Goal: Task Accomplishment & Management: Manage account settings

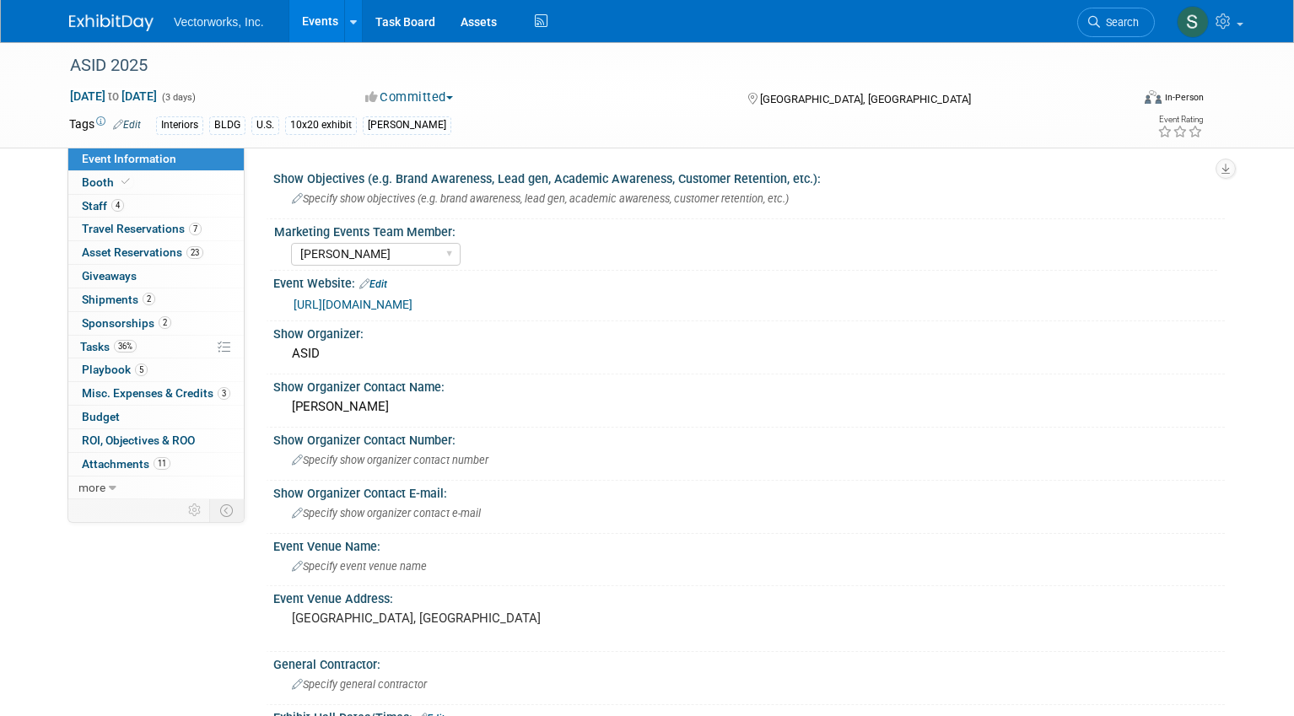
select select "[PERSON_NAME]"
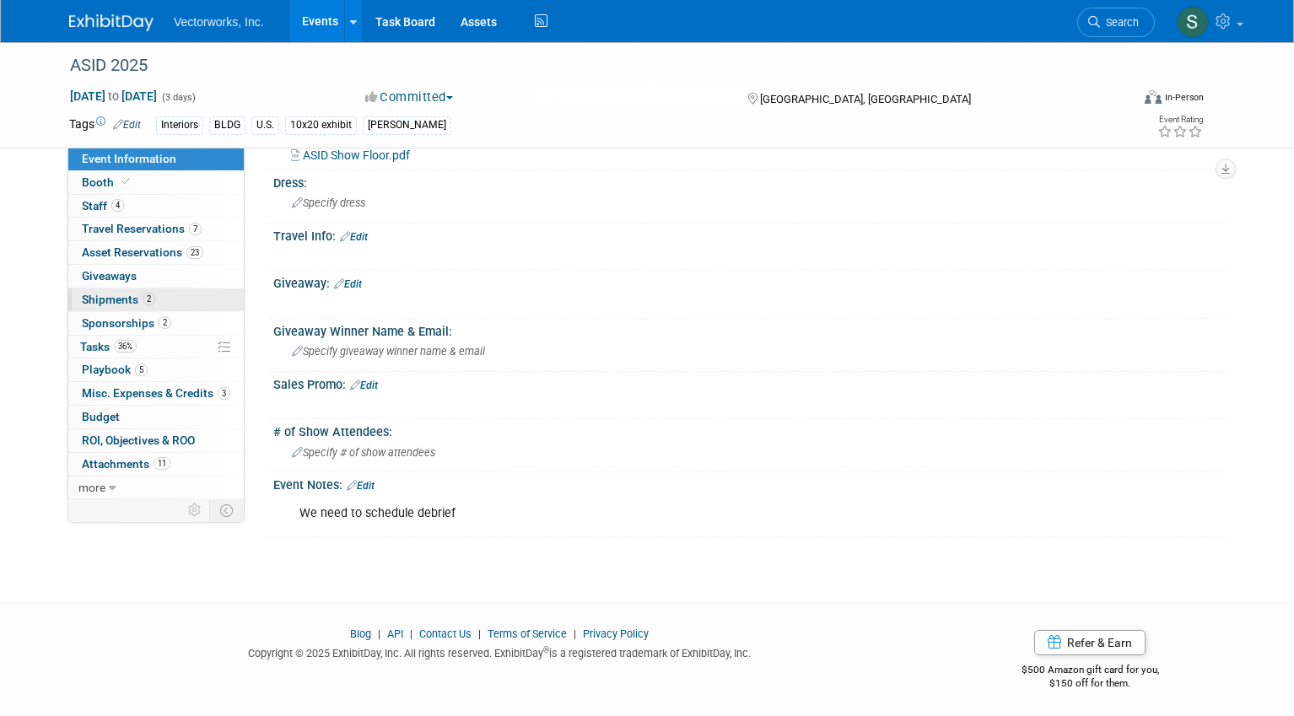
click at [130, 298] on span "Shipments 2" at bounding box center [118, 299] width 73 height 13
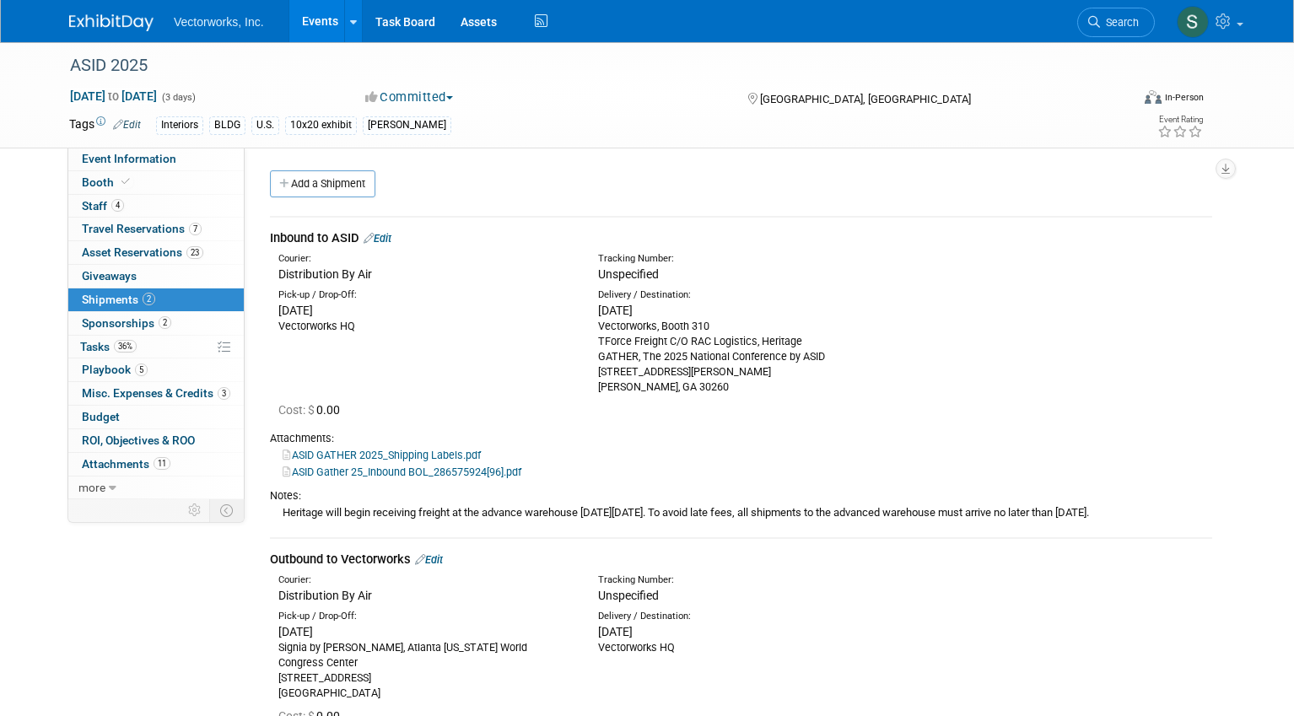
click at [374, 240] on icon at bounding box center [368, 238] width 10 height 11
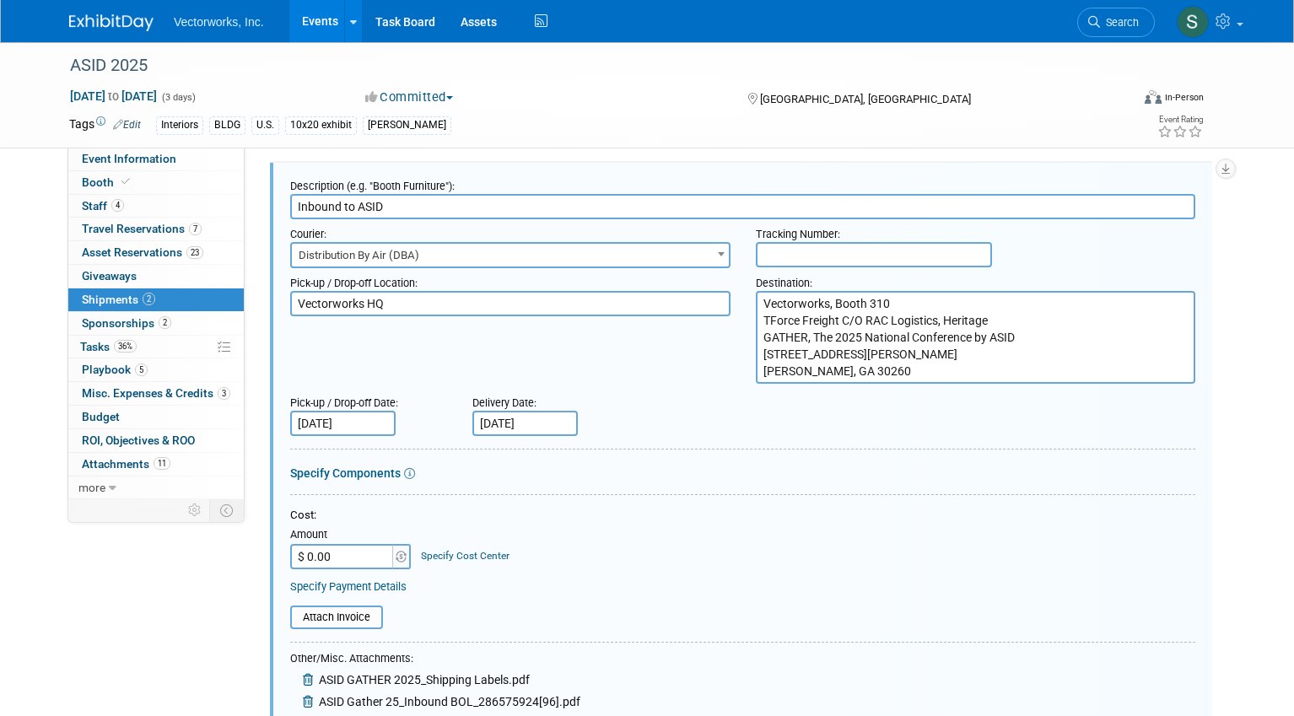
scroll to position [77, 0]
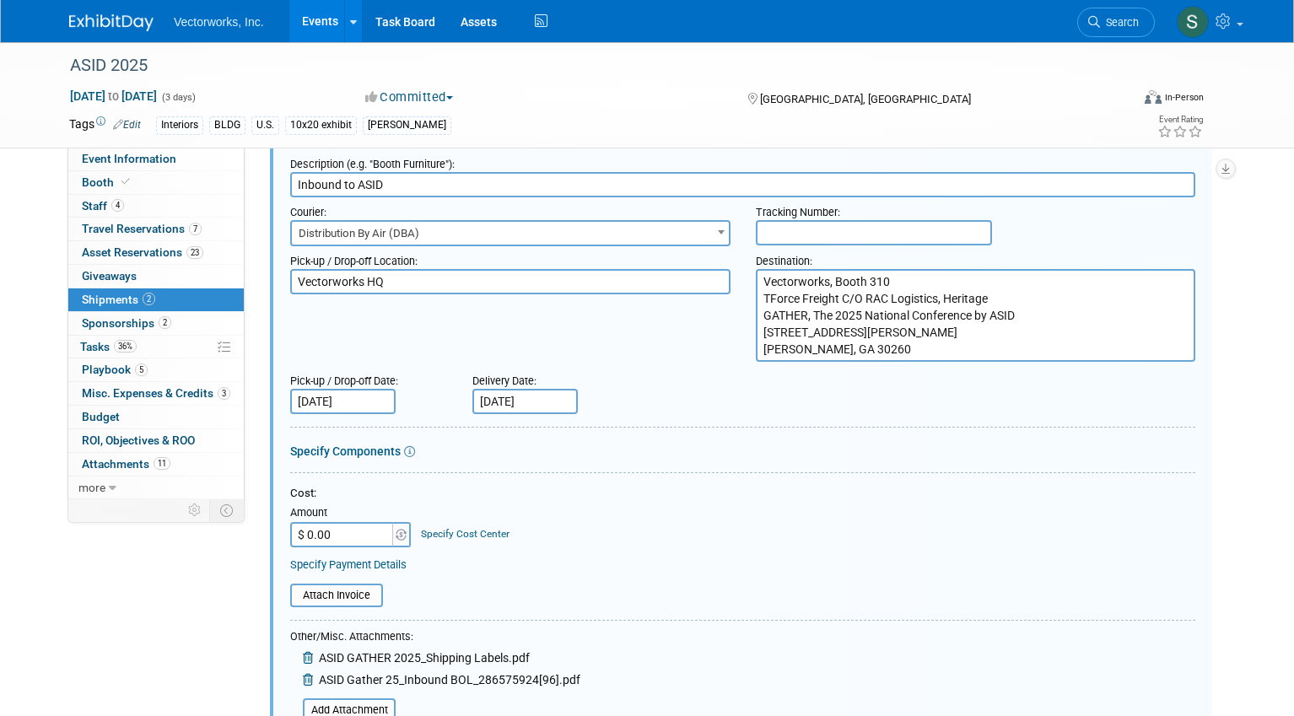
click at [363, 531] on input "$ 0.00" at bounding box center [342, 534] width 105 height 25
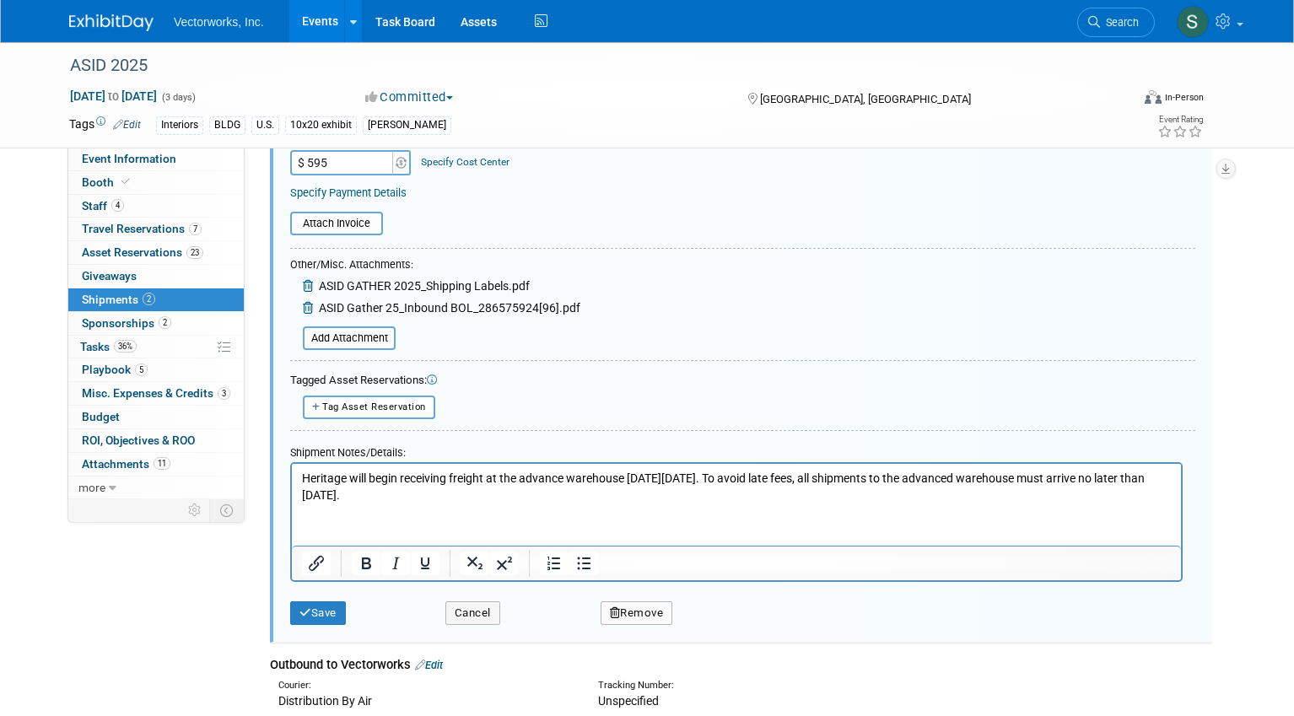
scroll to position [455, 0]
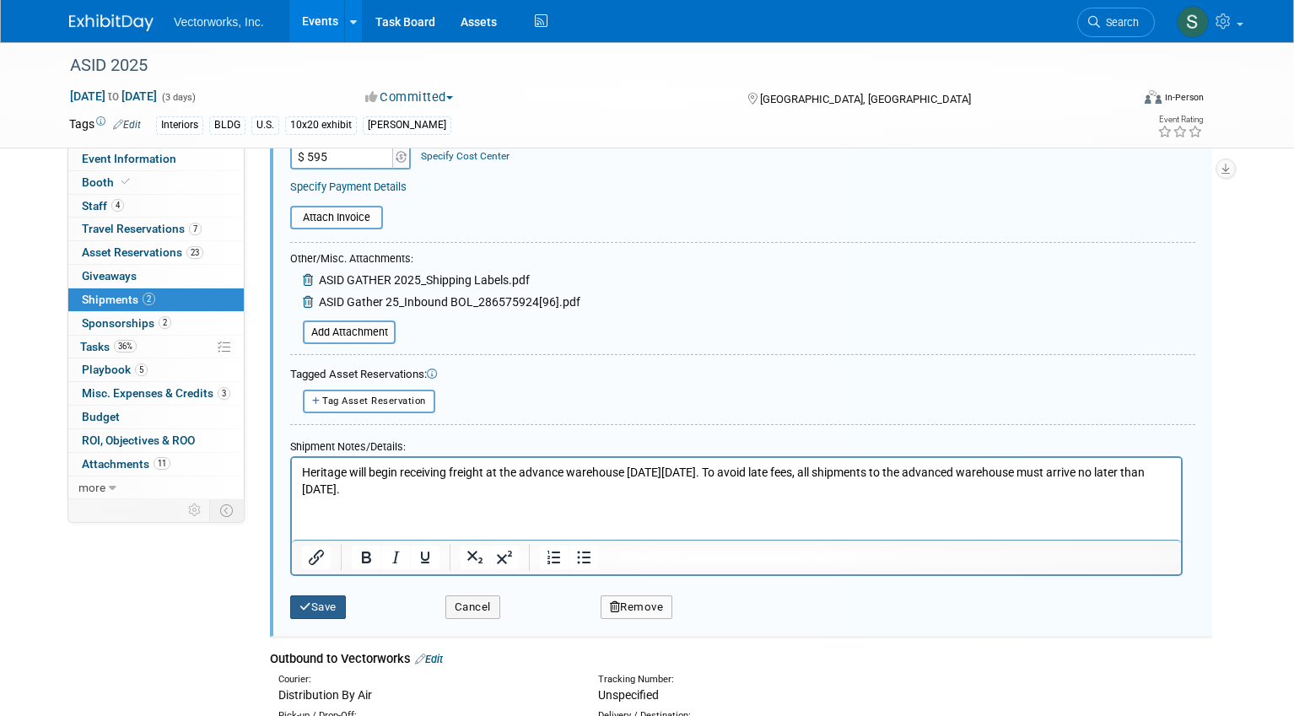
type input "$ 595.00"
click at [319, 608] on button "Save" at bounding box center [318, 607] width 56 height 24
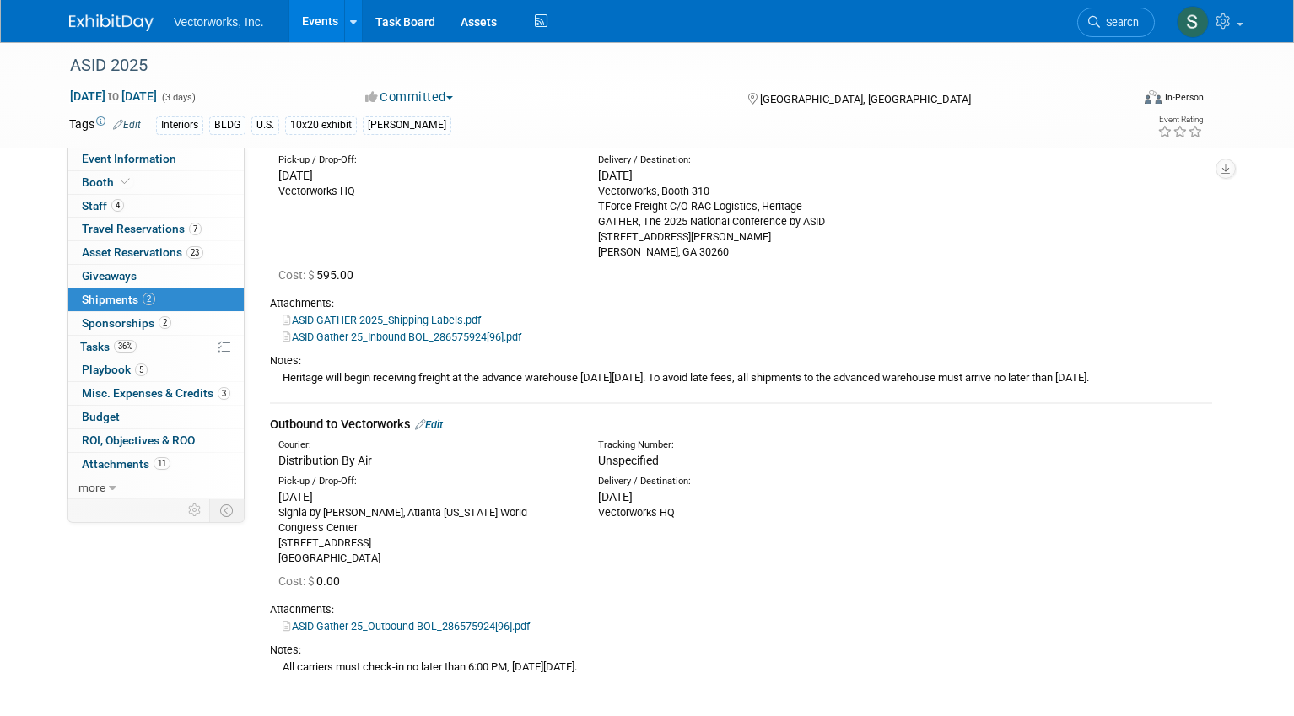
scroll to position [187, 0]
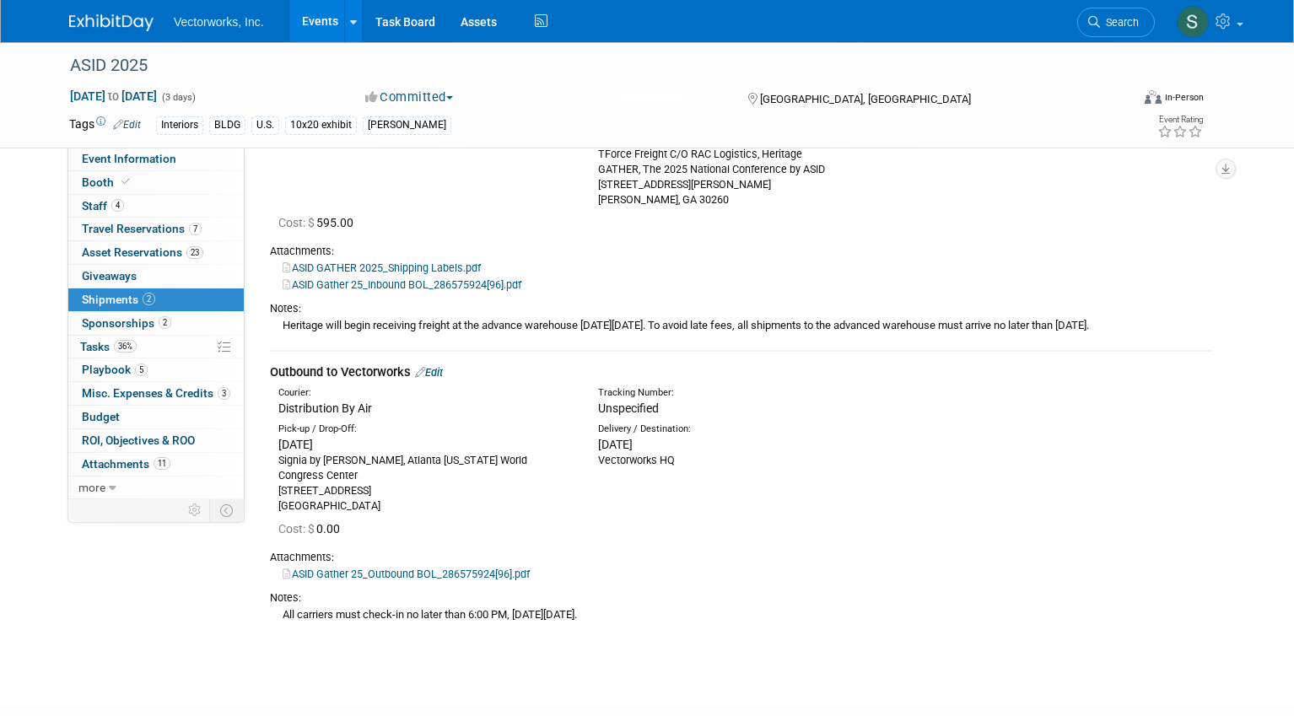
click at [442, 379] on link "Edit" at bounding box center [429, 372] width 28 height 13
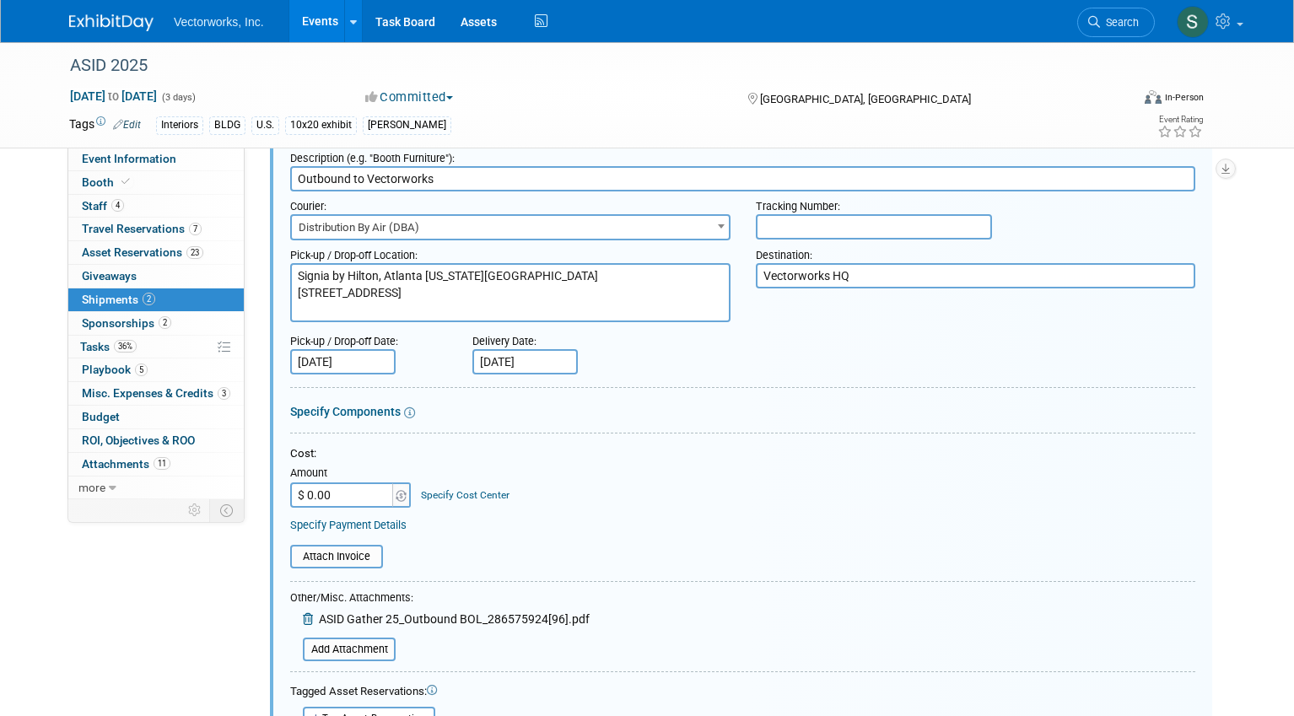
scroll to position [427, 0]
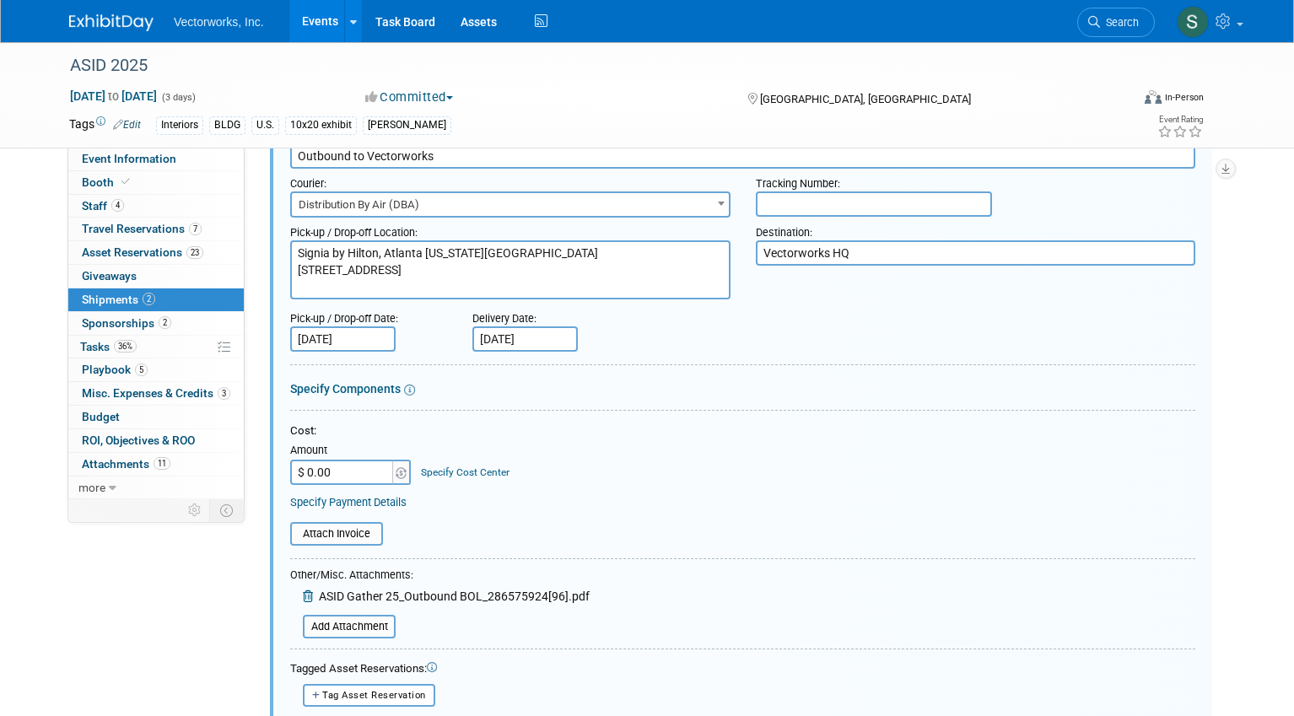
click at [349, 483] on input "$ 0.00" at bounding box center [342, 472] width 105 height 25
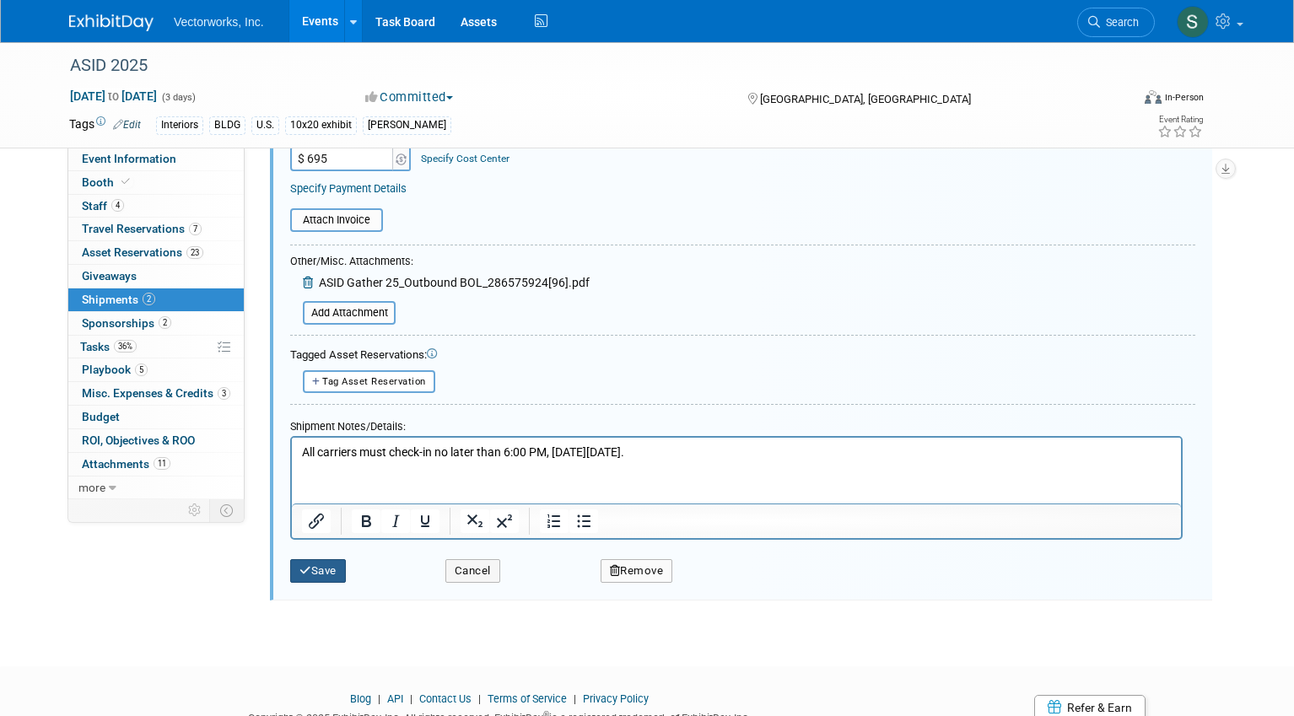
type input "$ 695.00"
click at [329, 583] on button "Save" at bounding box center [318, 571] width 56 height 24
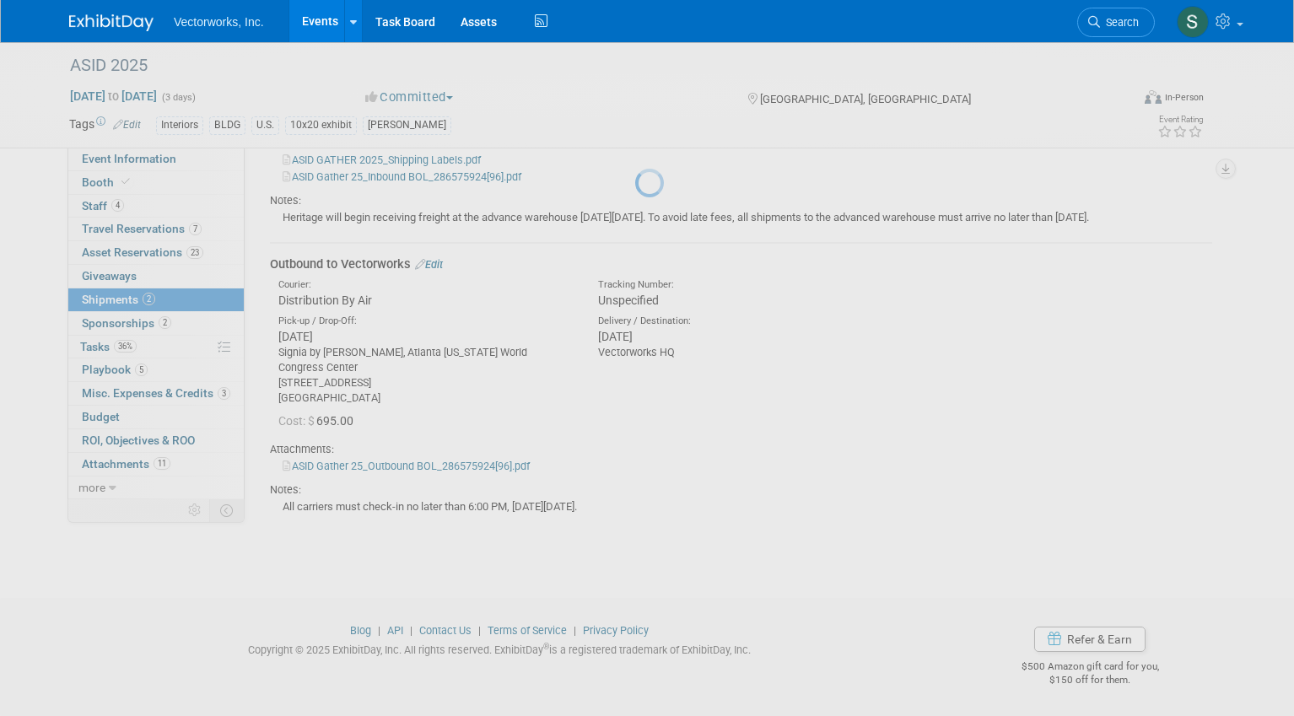
scroll to position [296, 0]
